Goal: Information Seeking & Learning: Learn about a topic

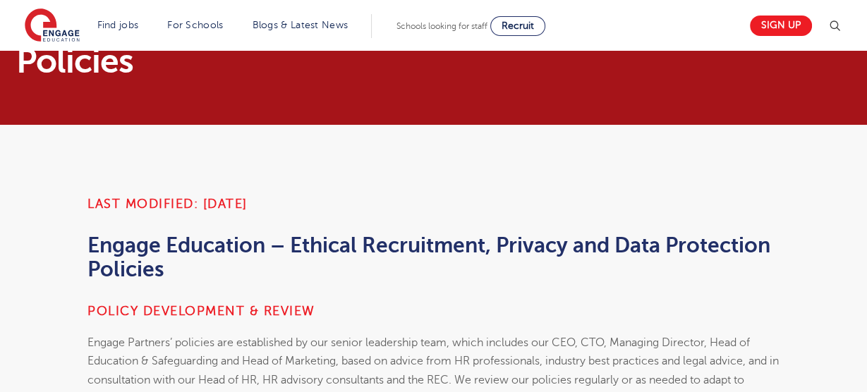
scroll to position [35, 0]
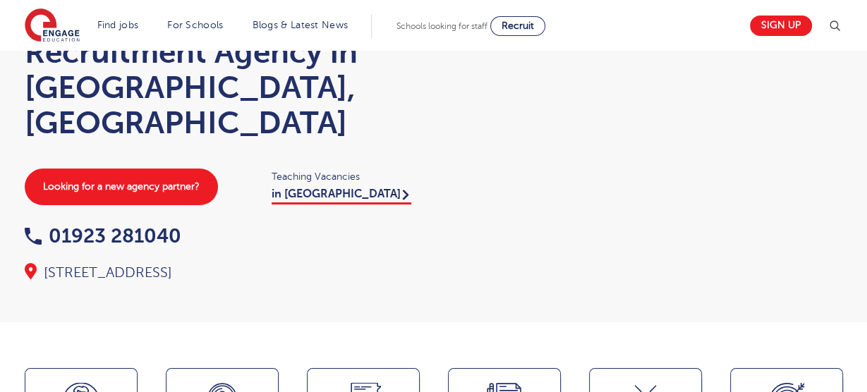
scroll to position [119, 0]
drag, startPoint x: 396, startPoint y: 236, endPoint x: 69, endPoint y: 221, distance: 326.8
click at [42, 263] on div "4th Floor, 45 Clarendon Road, Hertfordshire, WD17 1SZ" at bounding box center [222, 273] width 395 height 20
copy div "4th Floor, 45 Clarendon Road, Hertfordshire, WD17 1SZ"
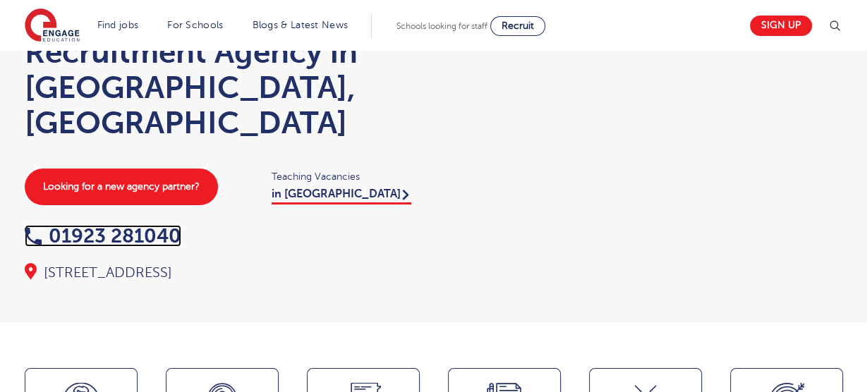
click at [114, 225] on link "01923 281040" at bounding box center [103, 236] width 157 height 22
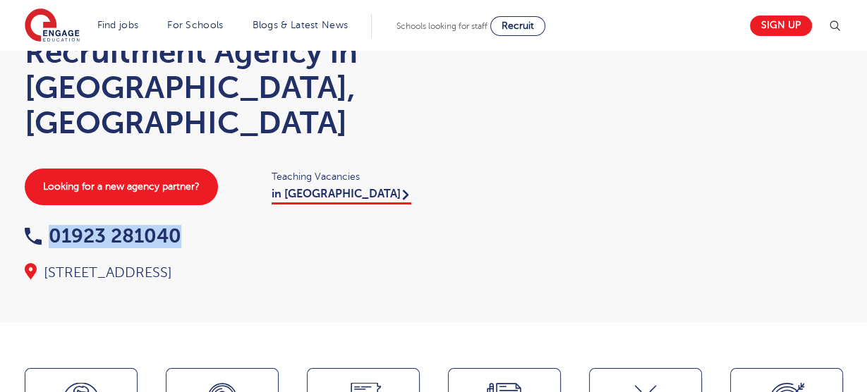
drag, startPoint x: 188, startPoint y: 202, endPoint x: 45, endPoint y: 202, distance: 143.1
click at [45, 226] on div "01923 281040" at bounding box center [222, 237] width 395 height 22
copy link "01923 281040"
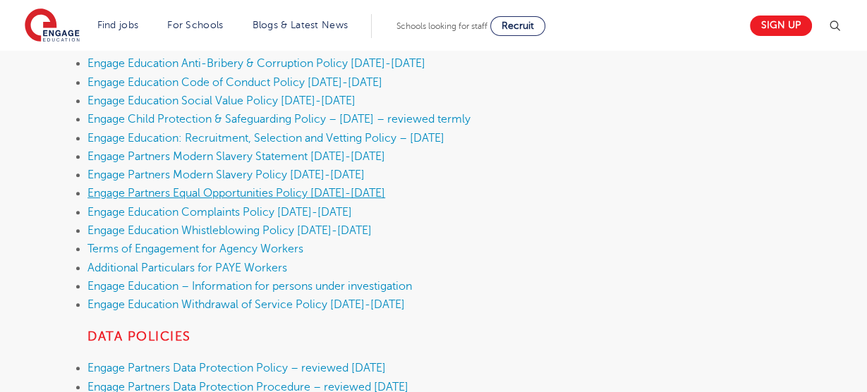
scroll to position [466, 0]
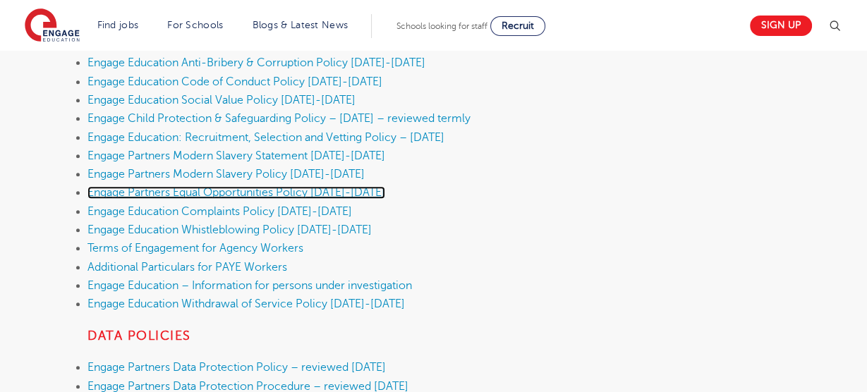
click at [280, 190] on link "Engage Partners Equal Opportunities Policy 2025-2026" at bounding box center [236, 192] width 298 height 13
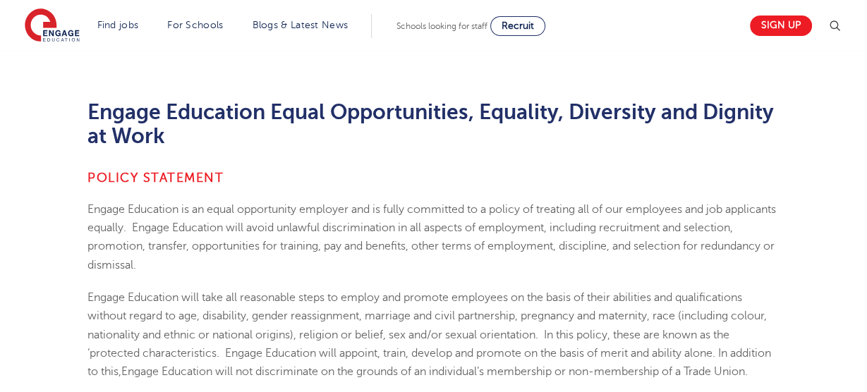
scroll to position [289, 0]
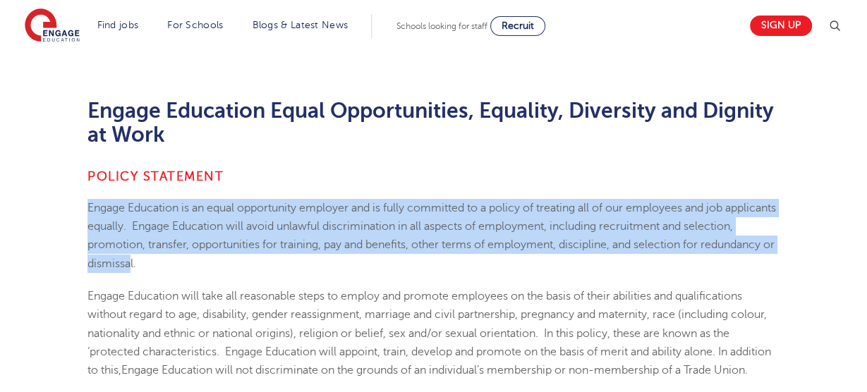
drag, startPoint x: 209, startPoint y: 264, endPoint x: 86, endPoint y: 204, distance: 136.2
copy span "Engage Education is an equal opportunity employer and is fully committed to a p…"
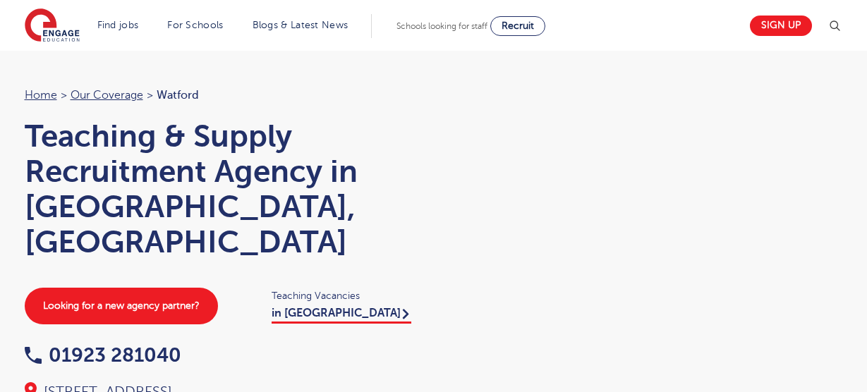
scroll to position [119, 0]
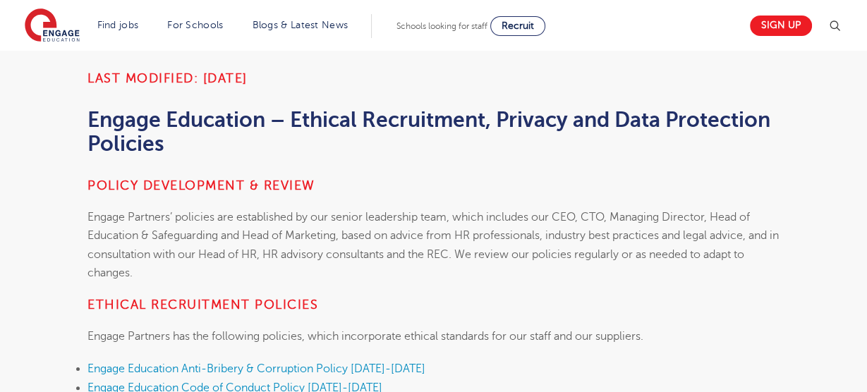
scroll to position [183, 0]
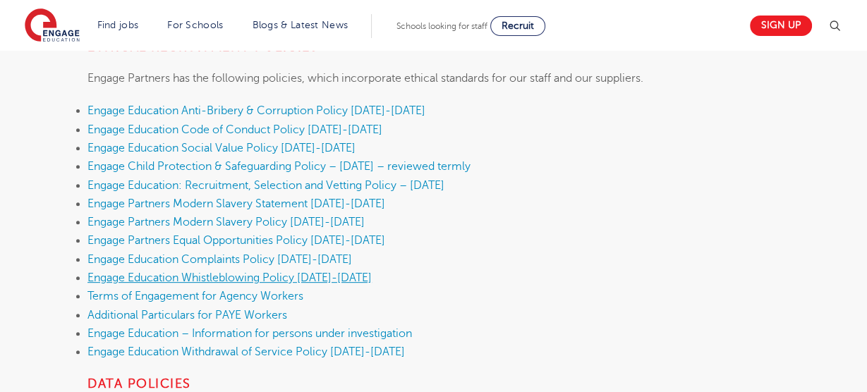
scroll to position [453, 0]
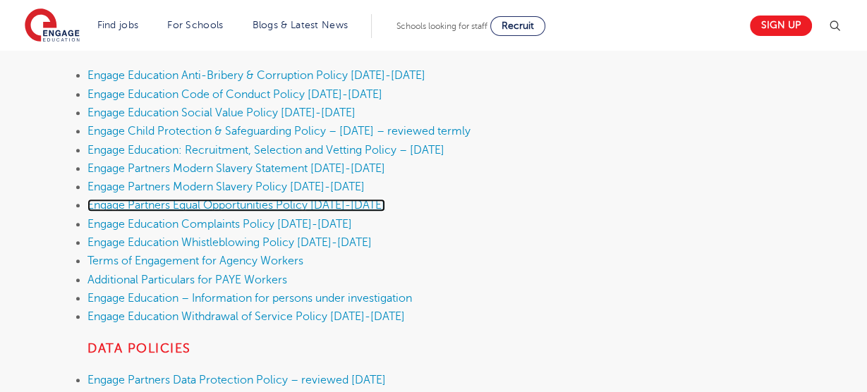
click at [238, 202] on link "Engage Partners Equal Opportunities Policy 2025-2026" at bounding box center [236, 205] width 298 height 13
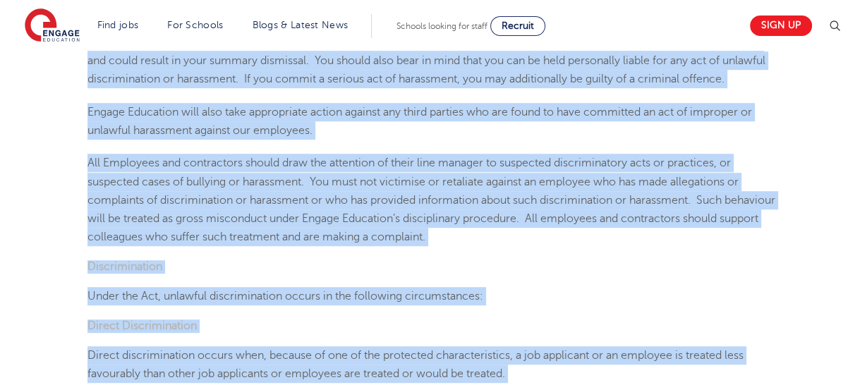
scroll to position [982, 0]
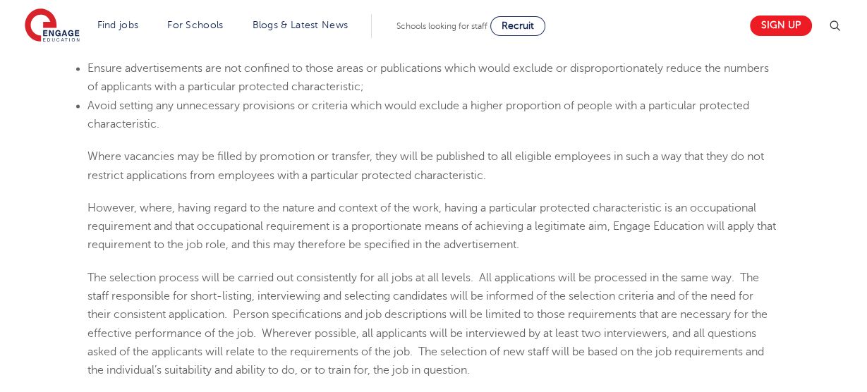
drag, startPoint x: 89, startPoint y: 114, endPoint x: 477, endPoint y: 336, distance: 446.9
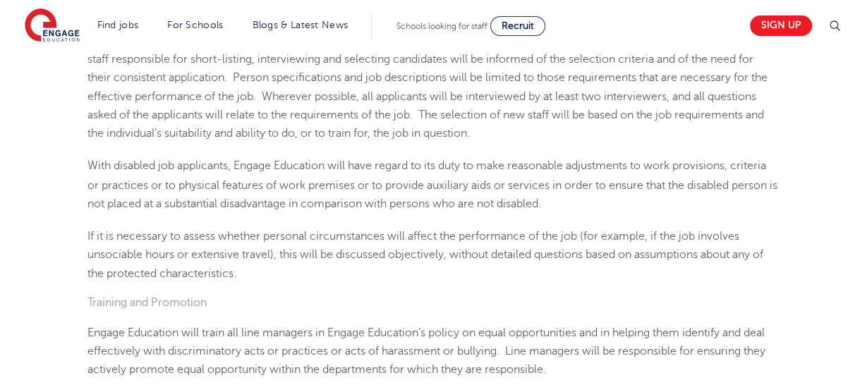
click at [319, 209] on span "With disabled job applicants, Engage Education will have regard to its duty to …" at bounding box center [432, 184] width 690 height 50
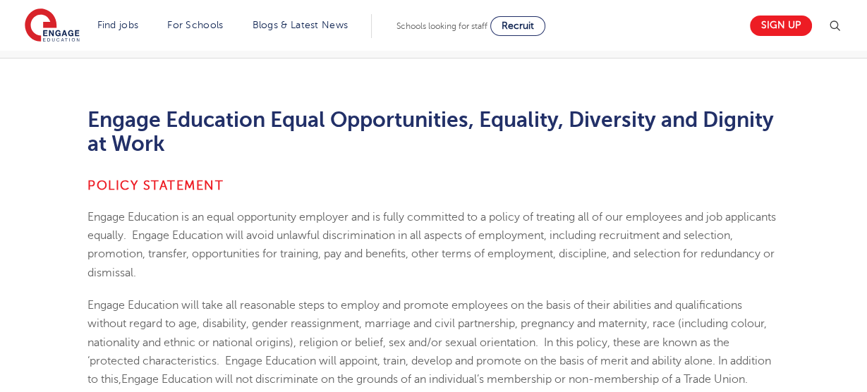
scroll to position [276, 0]
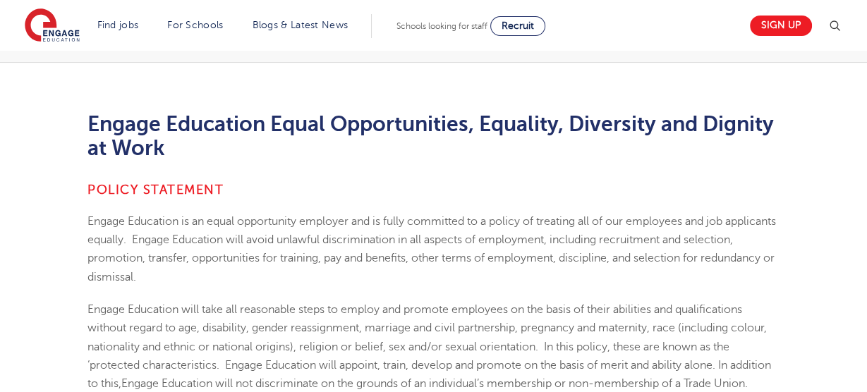
click at [230, 243] on span "Engage Education is an equal opportunity employer and is fully committed to a p…" at bounding box center [431, 249] width 688 height 68
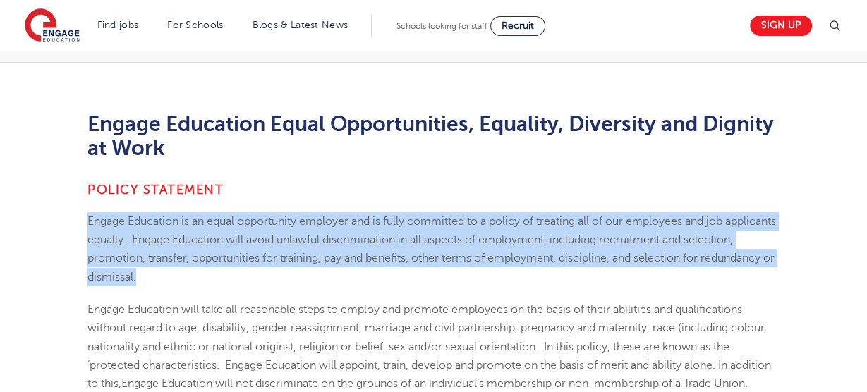
click at [230, 243] on span "Engage Education is an equal opportunity employer and is fully committed to a p…" at bounding box center [431, 249] width 688 height 68
copy span "Engage Education is an equal opportunity employer and is fully committed to a p…"
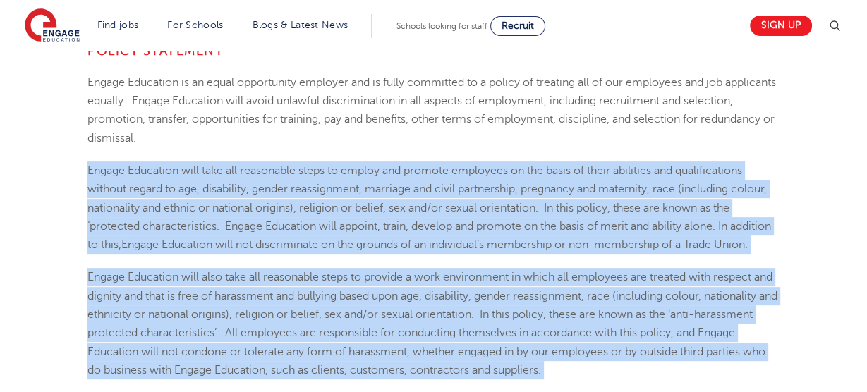
scroll to position [410, 0]
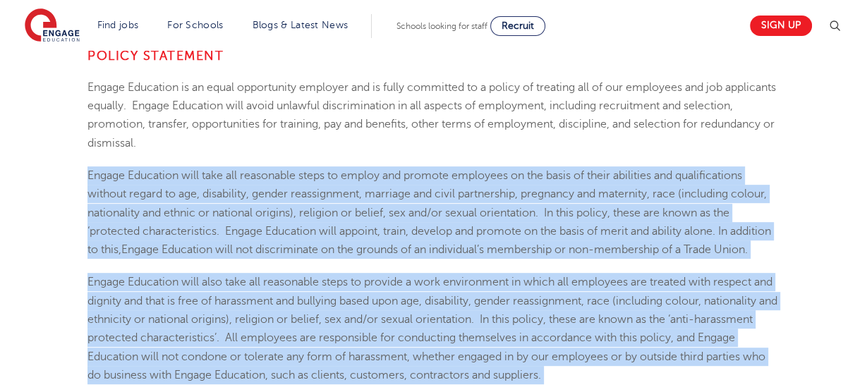
drag, startPoint x: 511, startPoint y: 301, endPoint x: 63, endPoint y: 168, distance: 467.2
copy div "Engage Education will take all reasonable steps to employ and promote employees…"
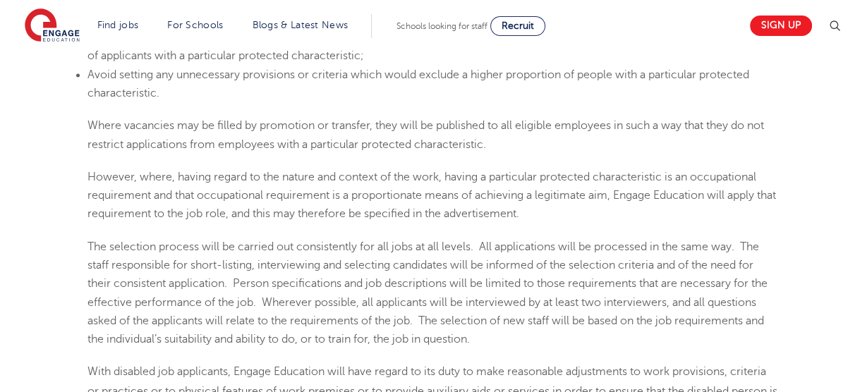
scroll to position [1776, 0]
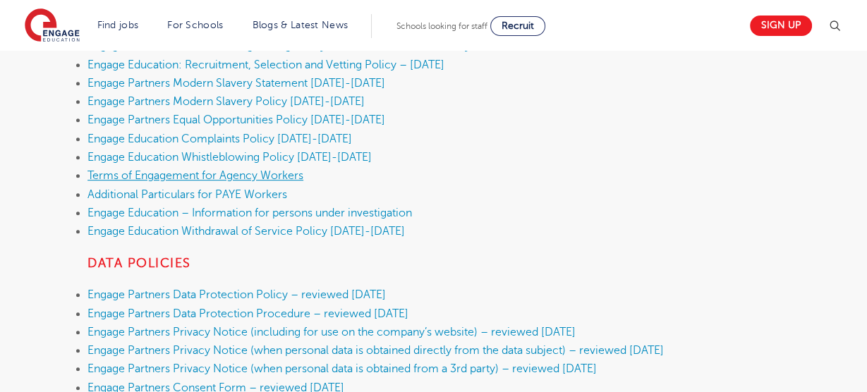
scroll to position [539, 0]
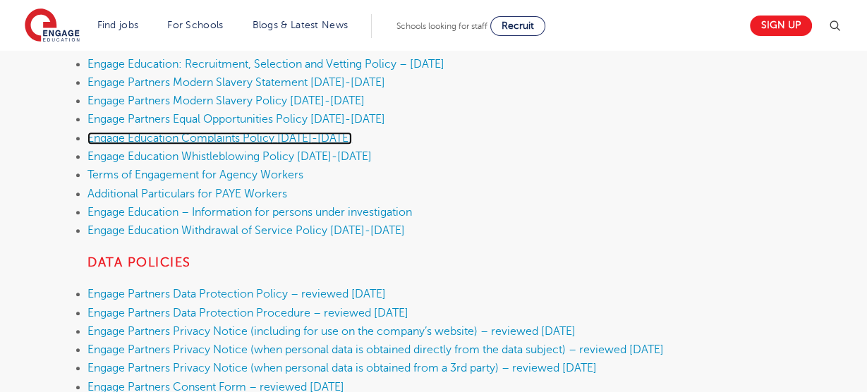
click at [224, 140] on link "Engage Education Complaints Policy 2025-2026" at bounding box center [219, 138] width 264 height 13
